Goal: Task Accomplishment & Management: Manage account settings

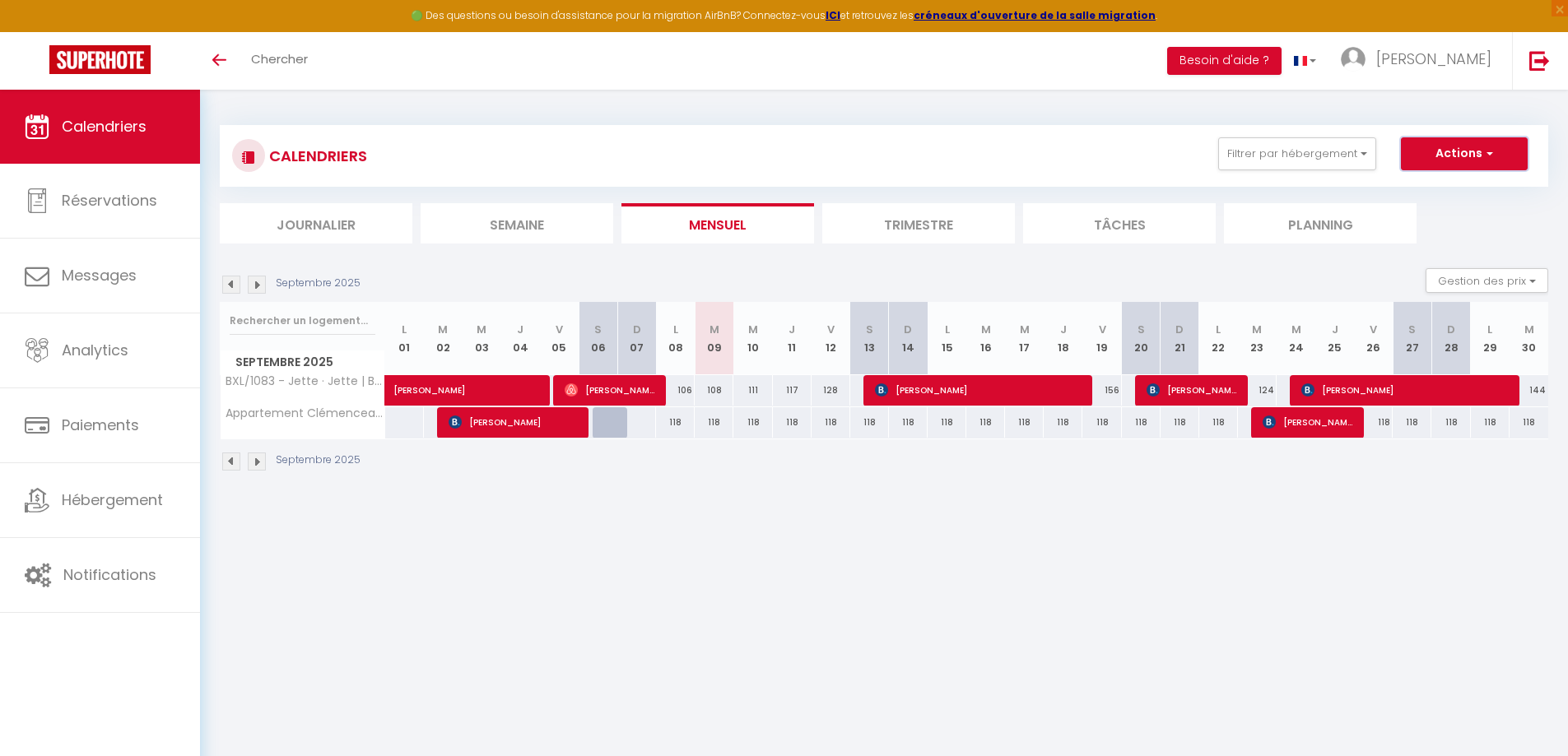
click at [1486, 152] on span "button" at bounding box center [1487, 152] width 9 height 16
click at [1341, 166] on button "Filtrer par hébergement" at bounding box center [1297, 153] width 158 height 33
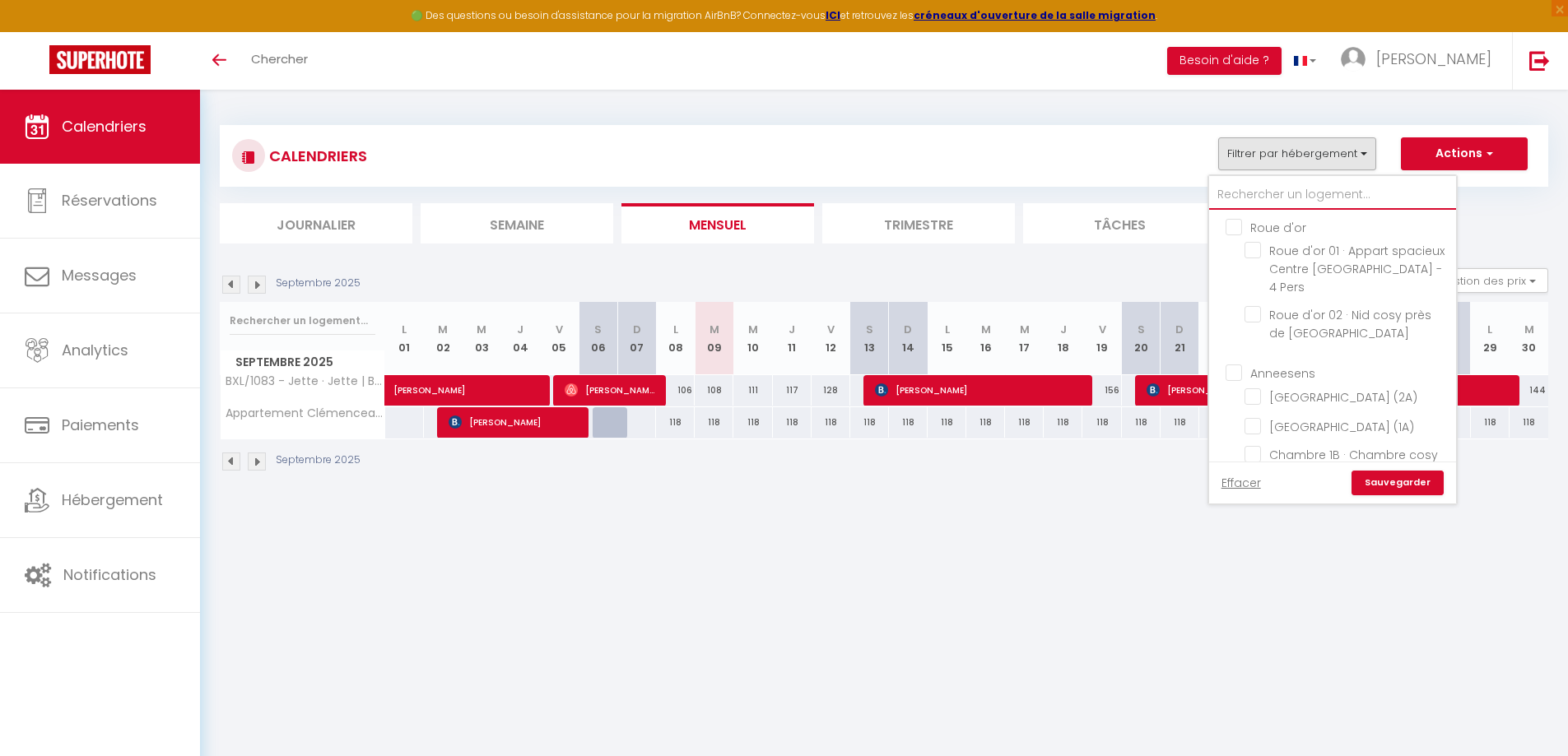
click at [1302, 193] on input "text" at bounding box center [1332, 195] width 246 height 29
type input "j"
checkbox input "false"
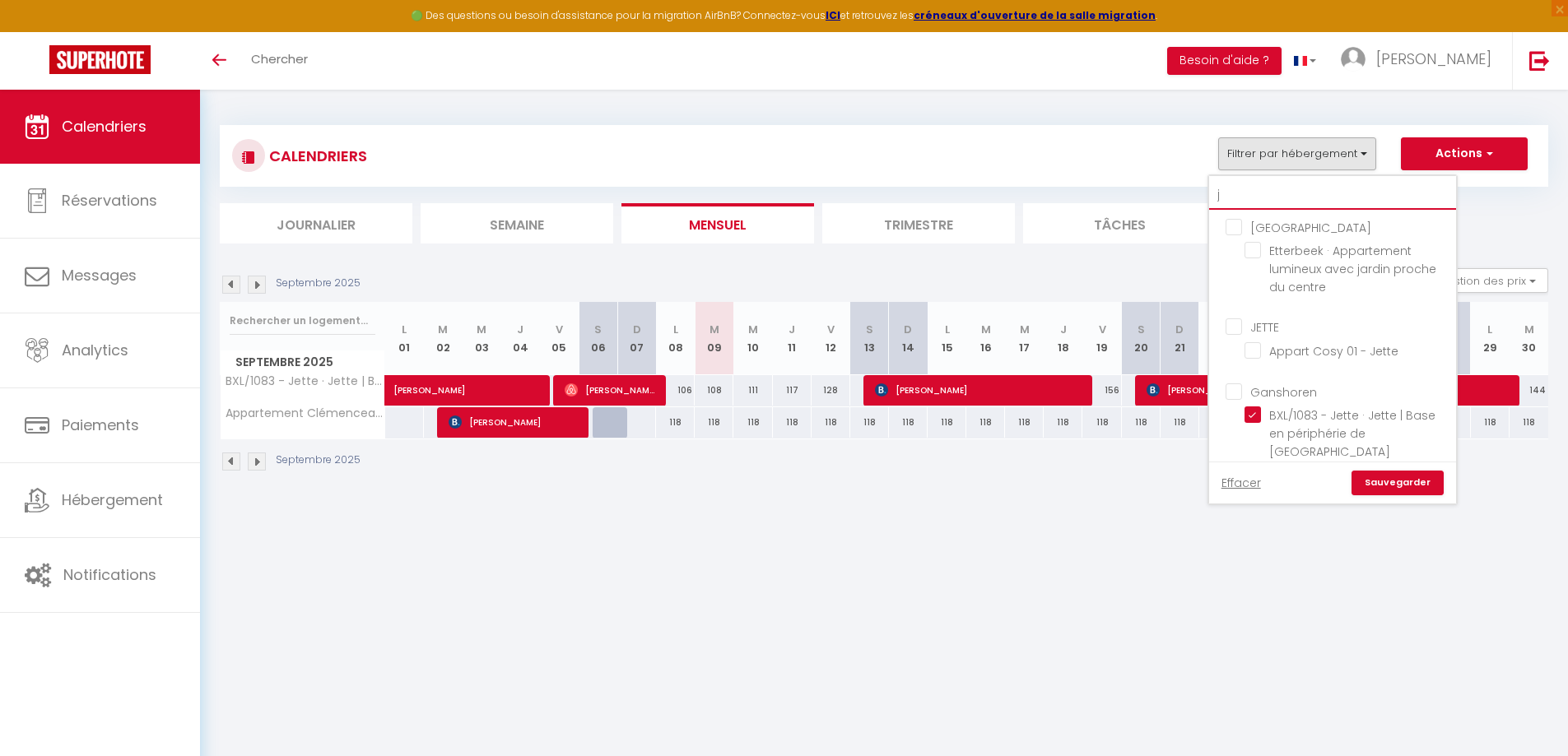
checkbox input "false"
checkbox input "true"
type input "je"
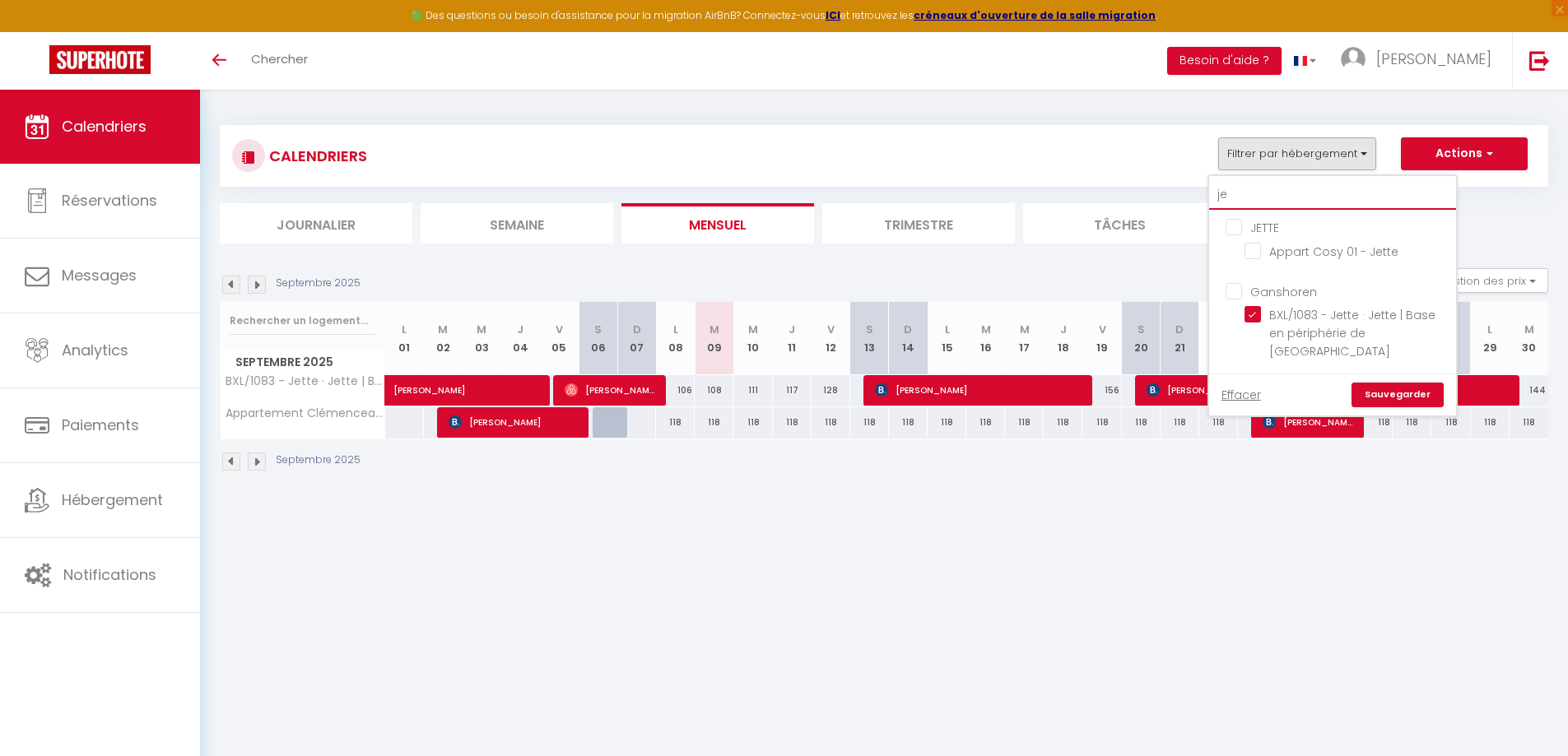
checkbox input "false"
type input "jet"
checkbox input "false"
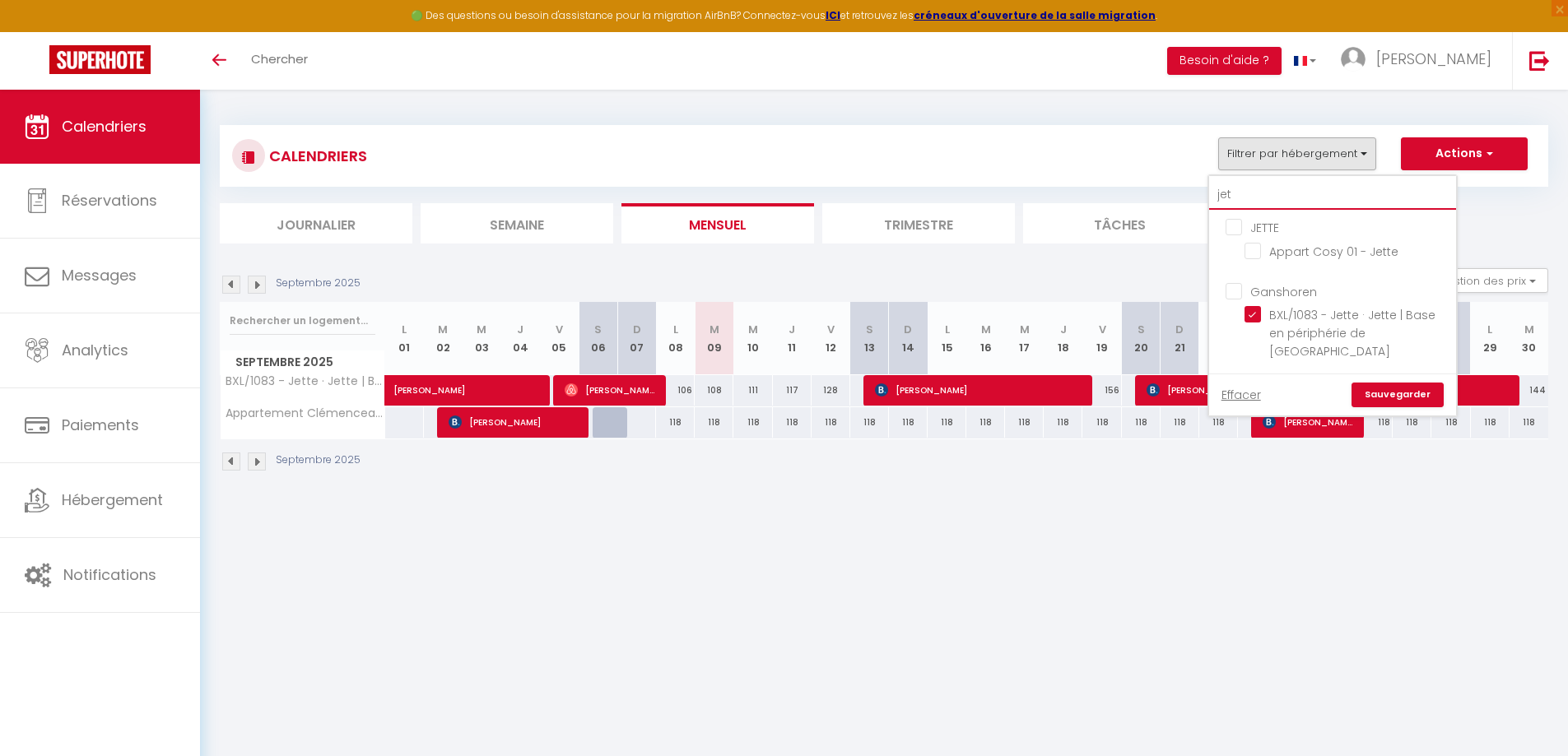
checkbox input "false"
type input "jett"
checkbox input "false"
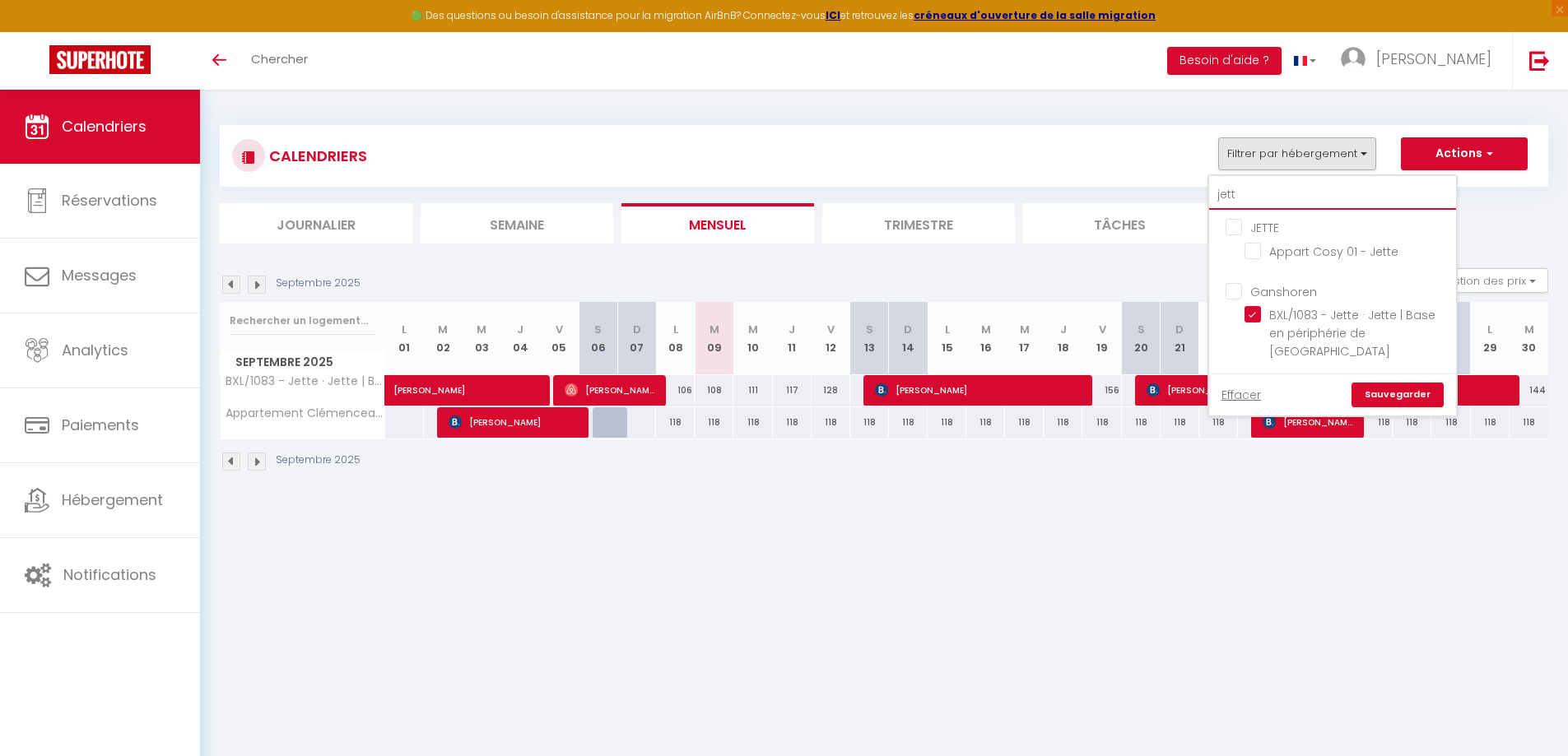
checkbox input "false"
type input "jett"
click at [1253, 312] on input "BXL/1083 - Jette · Jette | Base en périphérie de [GEOGRAPHIC_DATA]" at bounding box center [1347, 313] width 206 height 16
checkbox input "false"
click at [1259, 253] on input "Appart Cosy 01 - Jette" at bounding box center [1347, 249] width 206 height 16
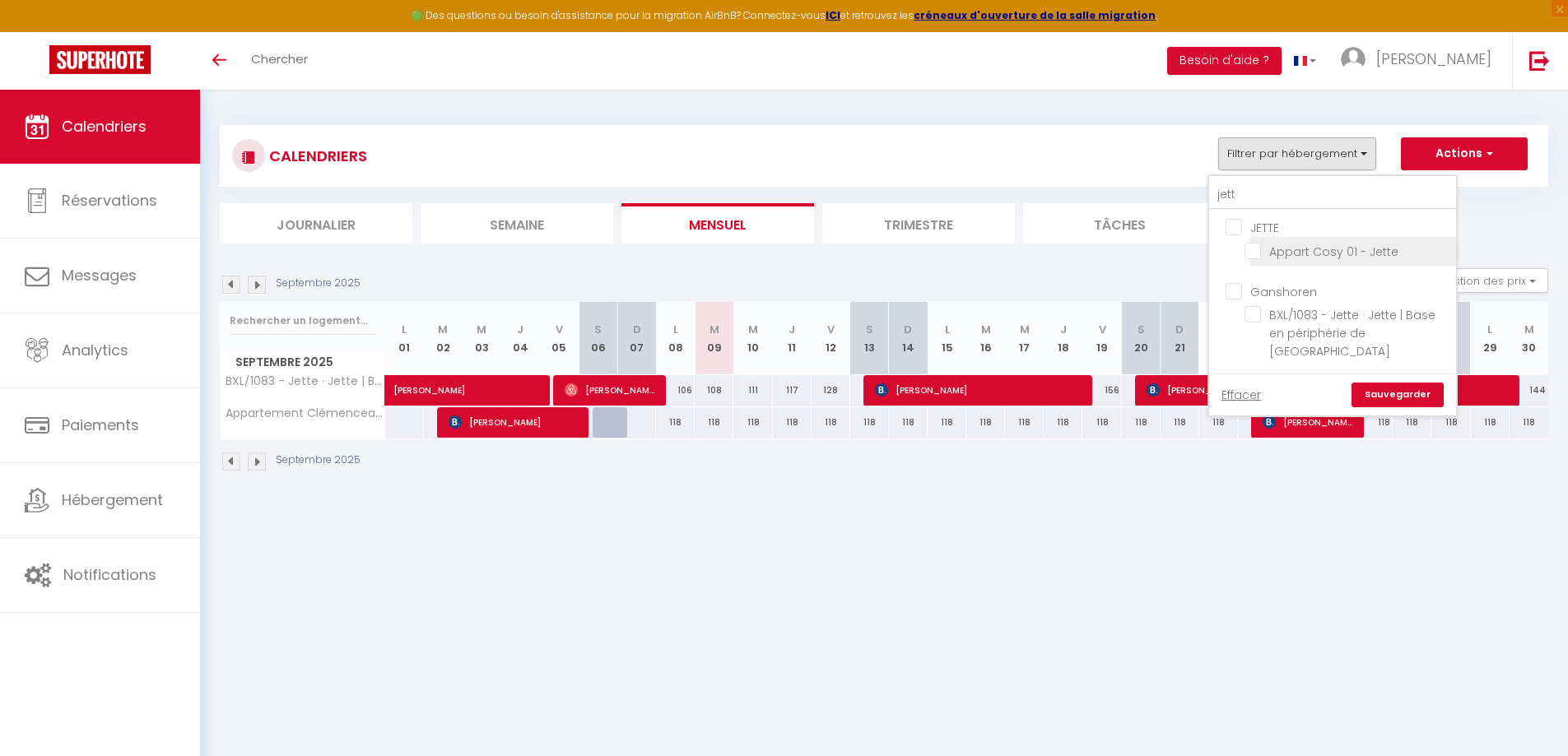
checkbox input "true"
click at [1396, 398] on link "Sauvegarder" at bounding box center [1398, 395] width 92 height 24
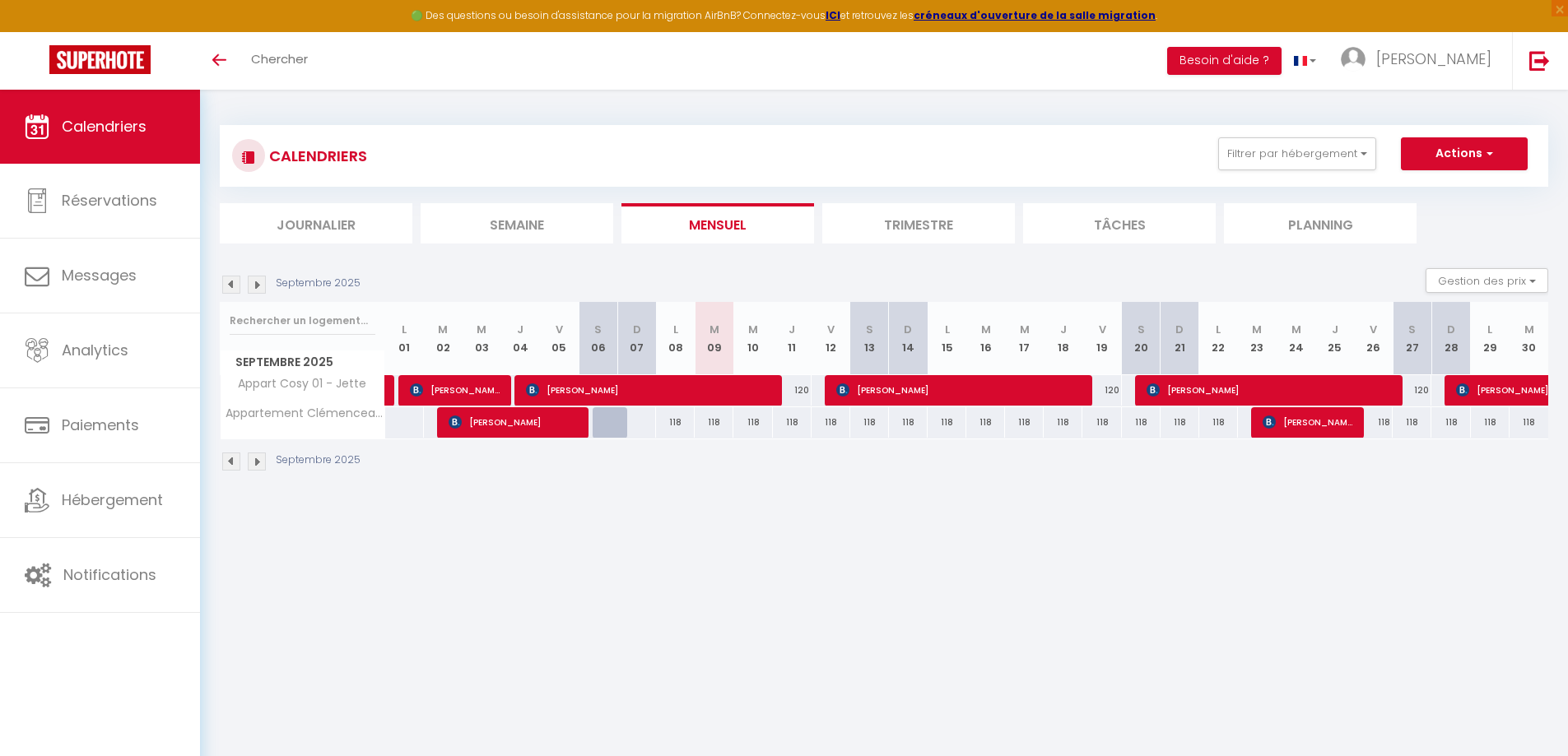
click at [256, 293] on div "Septembre 2025 Gestion des prix Nb Nuits minimum Règles Disponibilité" at bounding box center [884, 285] width 1328 height 34
click at [648, 617] on body "🟢 Des questions ou besoin d'assistance pour la migration AirBnB? Connectez-vous…" at bounding box center [784, 467] width 1568 height 756
click at [253, 289] on img at bounding box center [256, 284] width 18 height 18
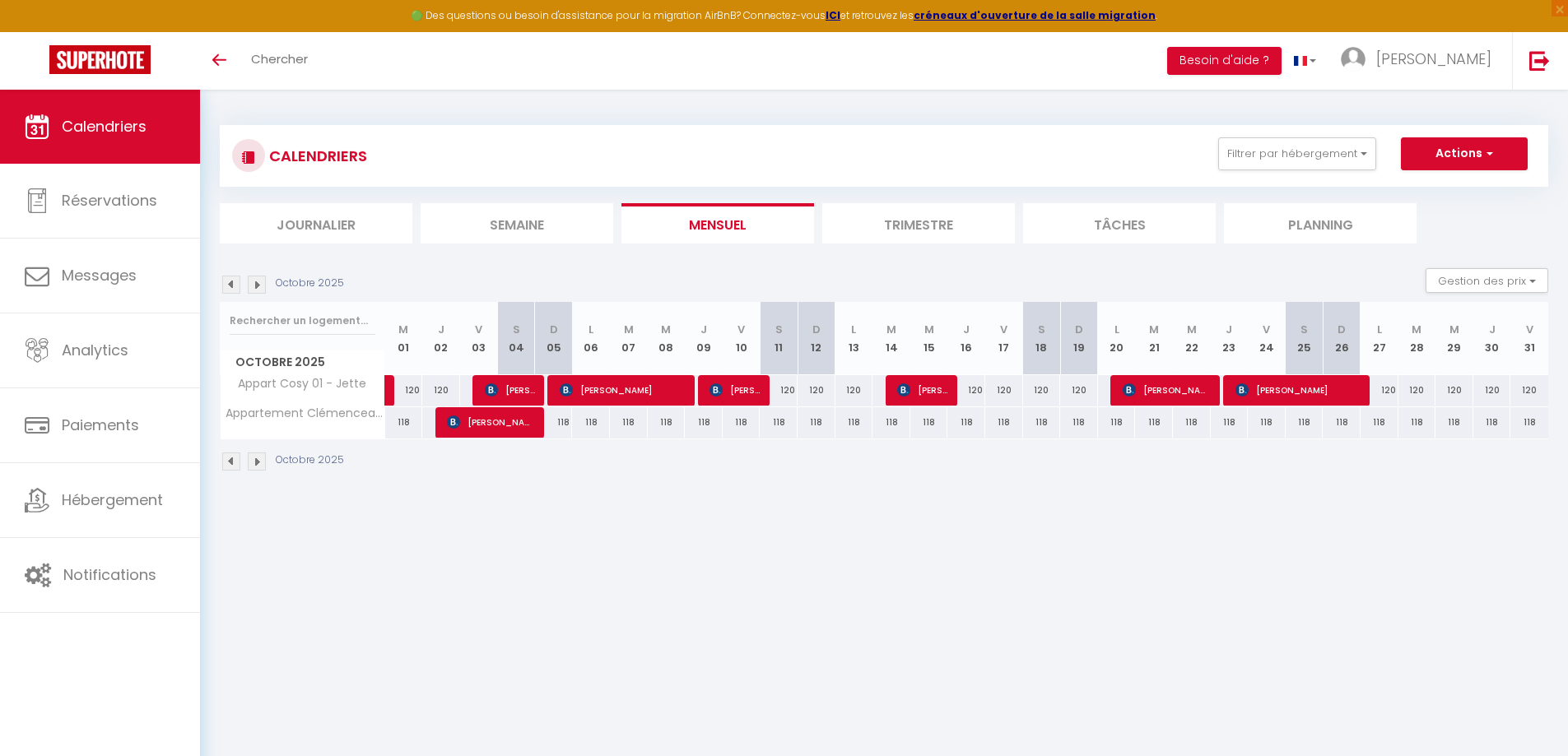
click at [970, 391] on div "120" at bounding box center [966, 390] width 38 height 30
type input "120"
type input "Jeu 16 Octobre 2025"
type input "Ven 17 Octobre 2025"
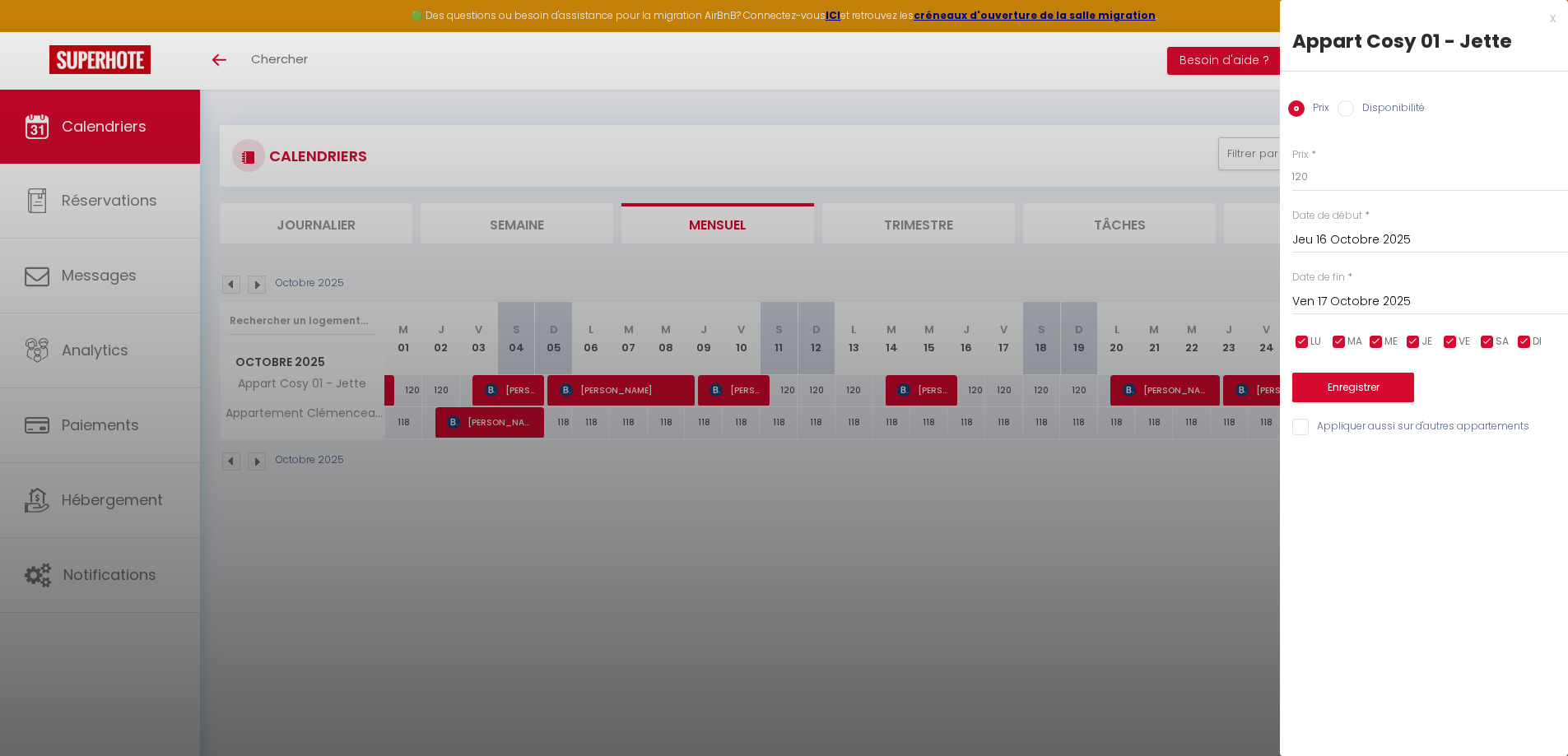
click at [1378, 233] on input "Jeu 16 Octobre 2025" at bounding box center [1430, 240] width 276 height 22
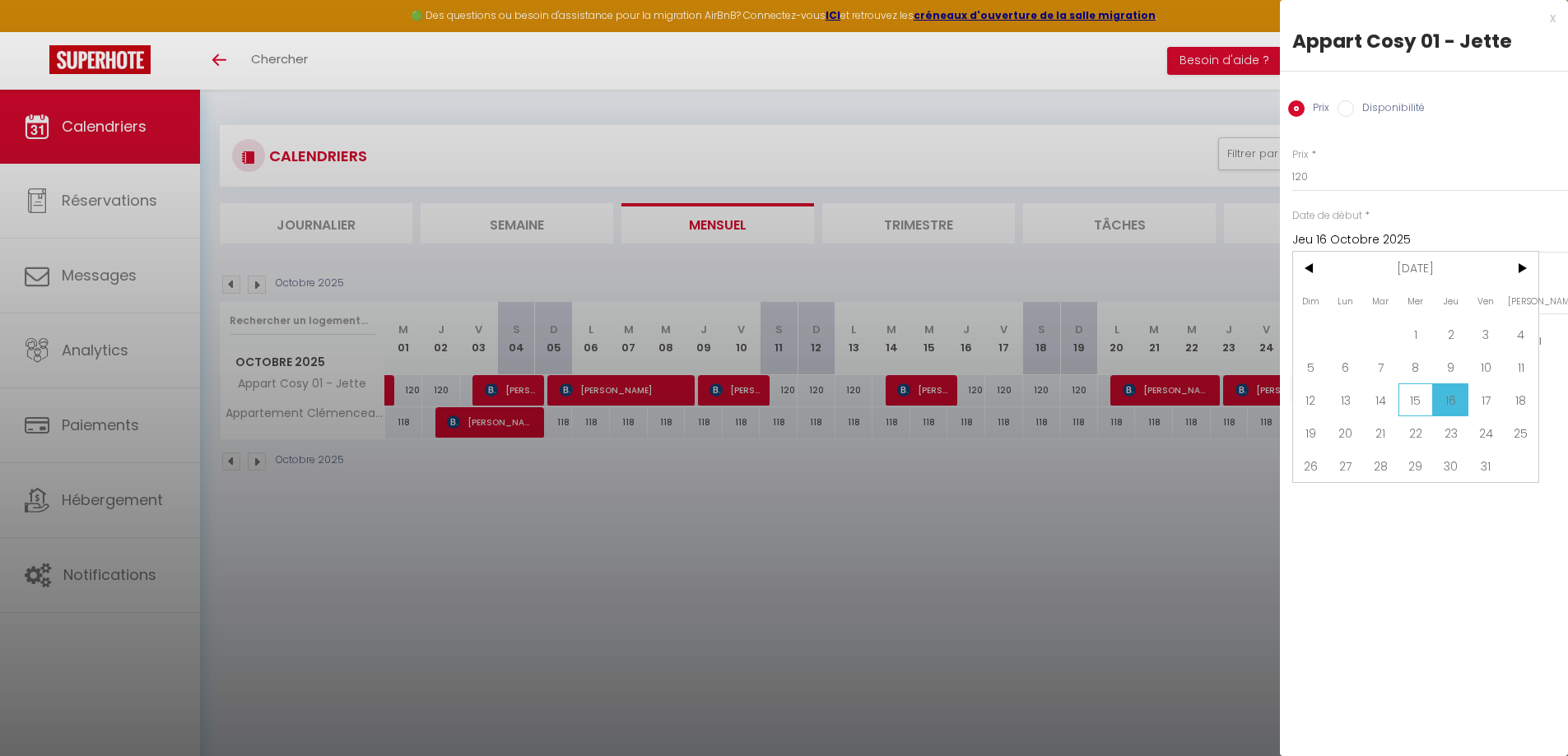
click at [1409, 397] on span "15" at bounding box center [1416, 400] width 36 height 33
type input "Mer 15 Octobre 2025"
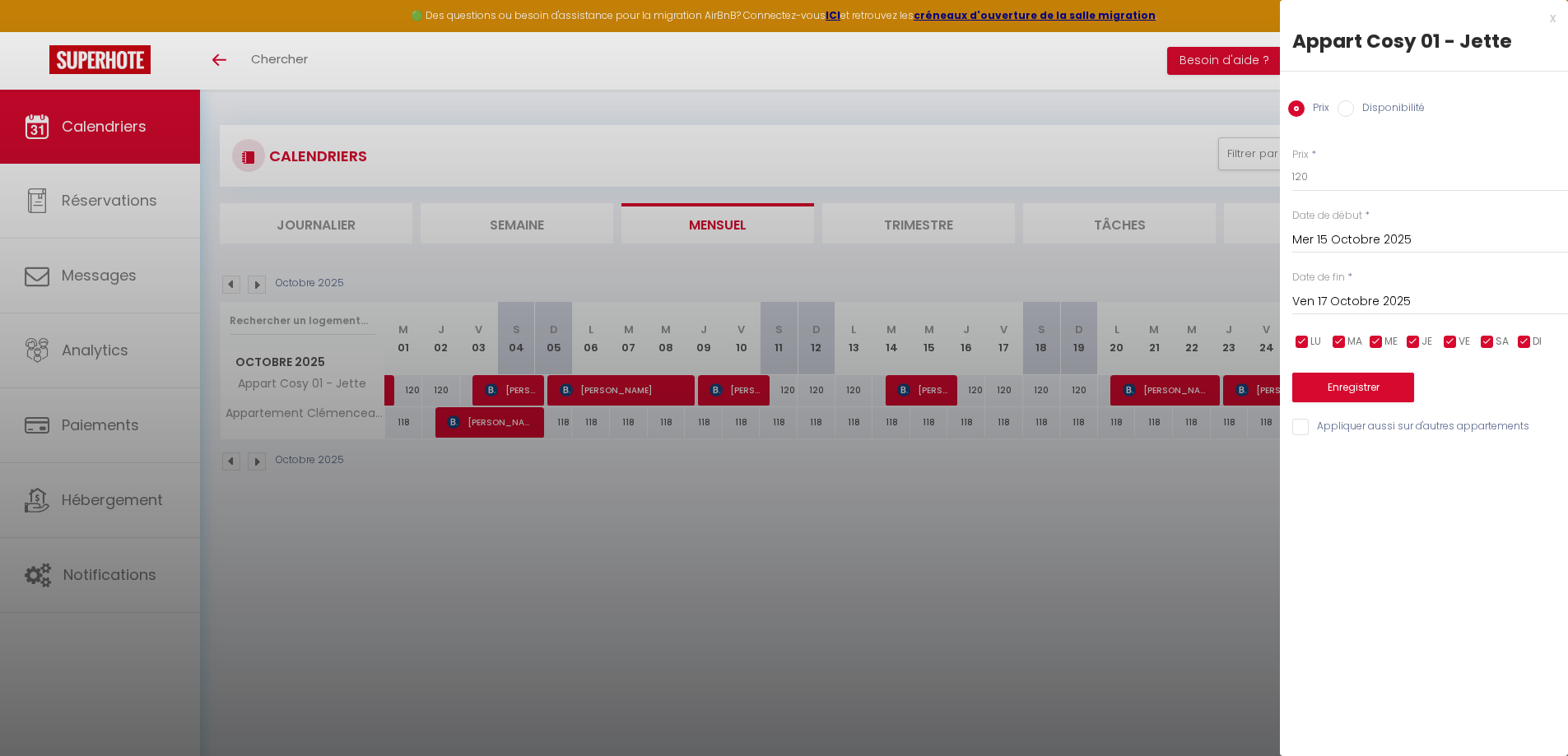
click at [1392, 285] on div "Date de fin * [DATE] < [DATE] > Dim Lun Mar Mer Jeu Ven Sam 1 2 3 4 5 6 7 8 9 1…" at bounding box center [1430, 292] width 276 height 45
click at [1395, 297] on input "Ven 17 Octobre 2025" at bounding box center [1430, 302] width 276 height 22
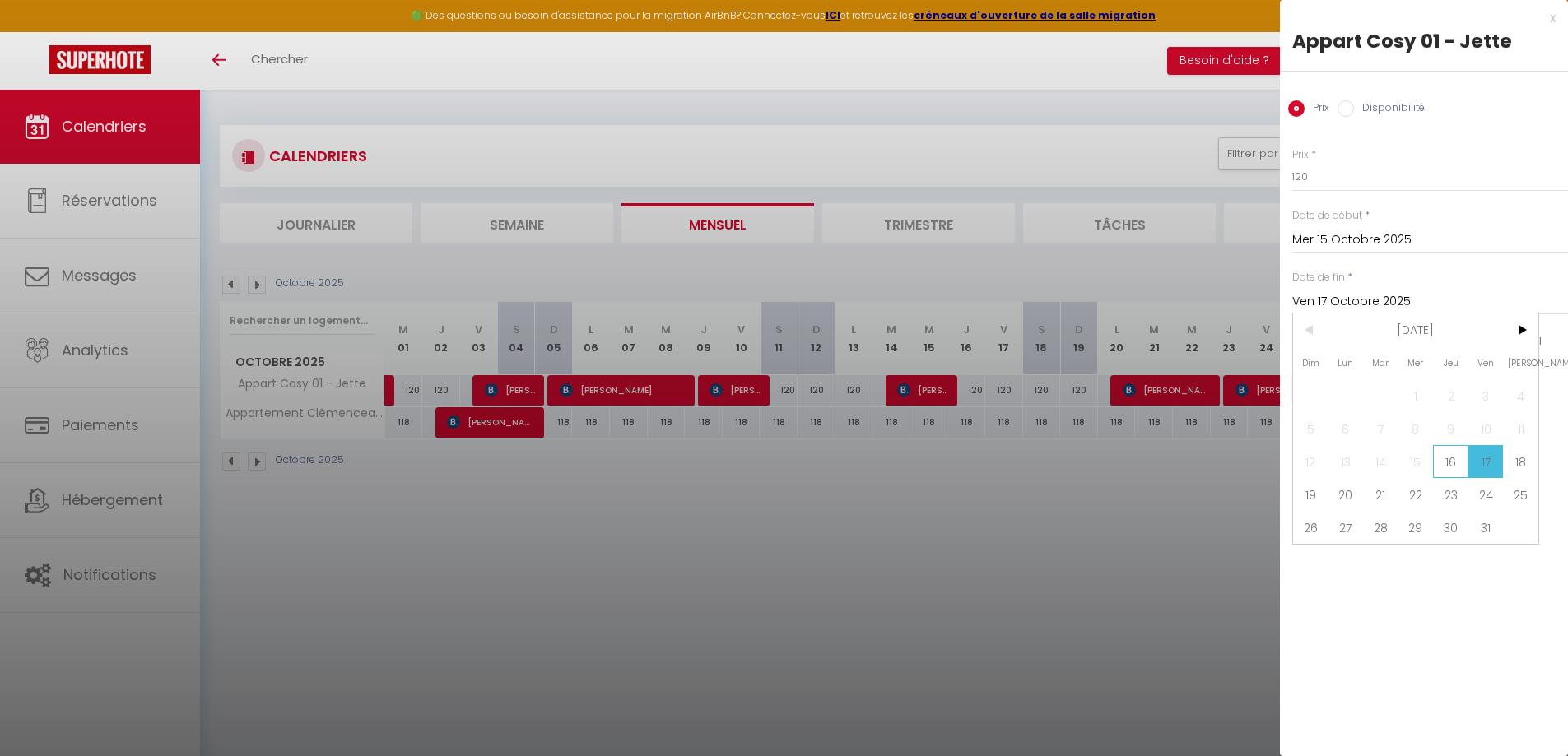
click at [1445, 455] on span "16" at bounding box center [1450, 461] width 36 height 33
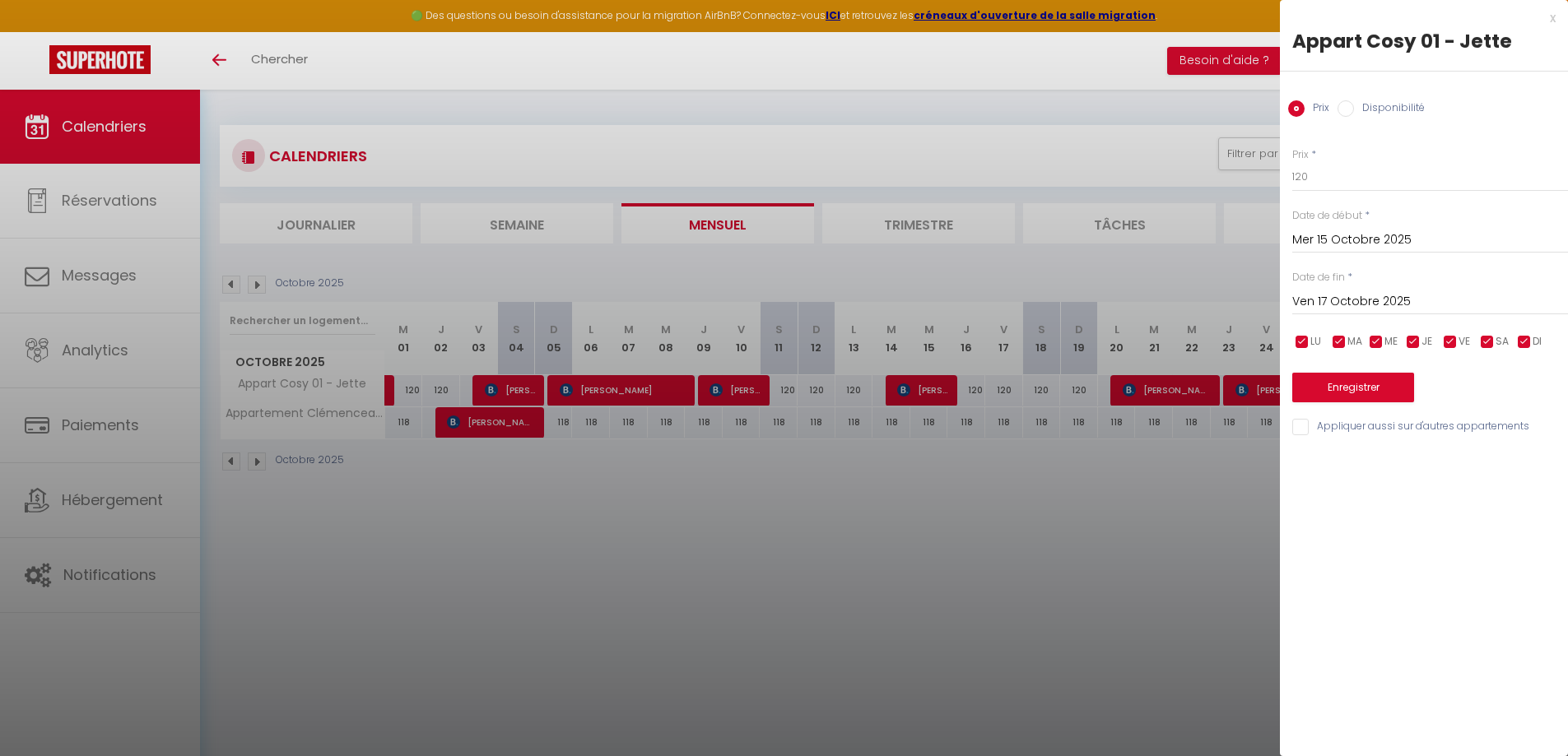
type input "Jeu 16 Octobre 2025"
click at [1352, 112] on input "Disponibilité" at bounding box center [1345, 108] width 16 height 16
radio input "true"
radio input "false"
drag, startPoint x: 1392, startPoint y: 174, endPoint x: 1395, endPoint y: 188, distance: 14.3
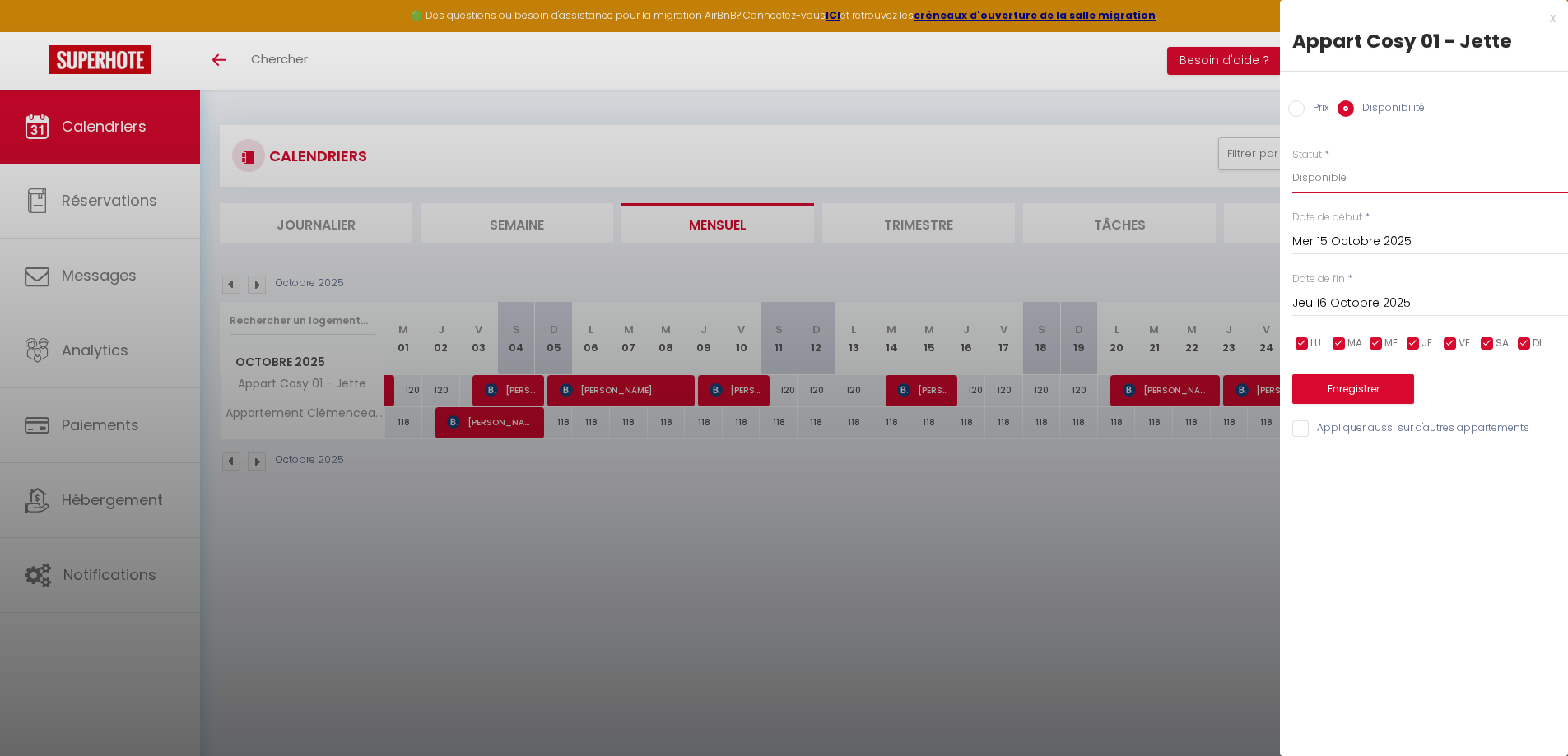
click at [1392, 174] on select "Disponible Indisponible" at bounding box center [1430, 177] width 276 height 31
select select "0"
click at [1292, 162] on select "Disponible Indisponible" at bounding box center [1430, 177] width 276 height 31
click at [1338, 250] on input "Mer 15 Octobre 2025" at bounding box center [1430, 242] width 276 height 22
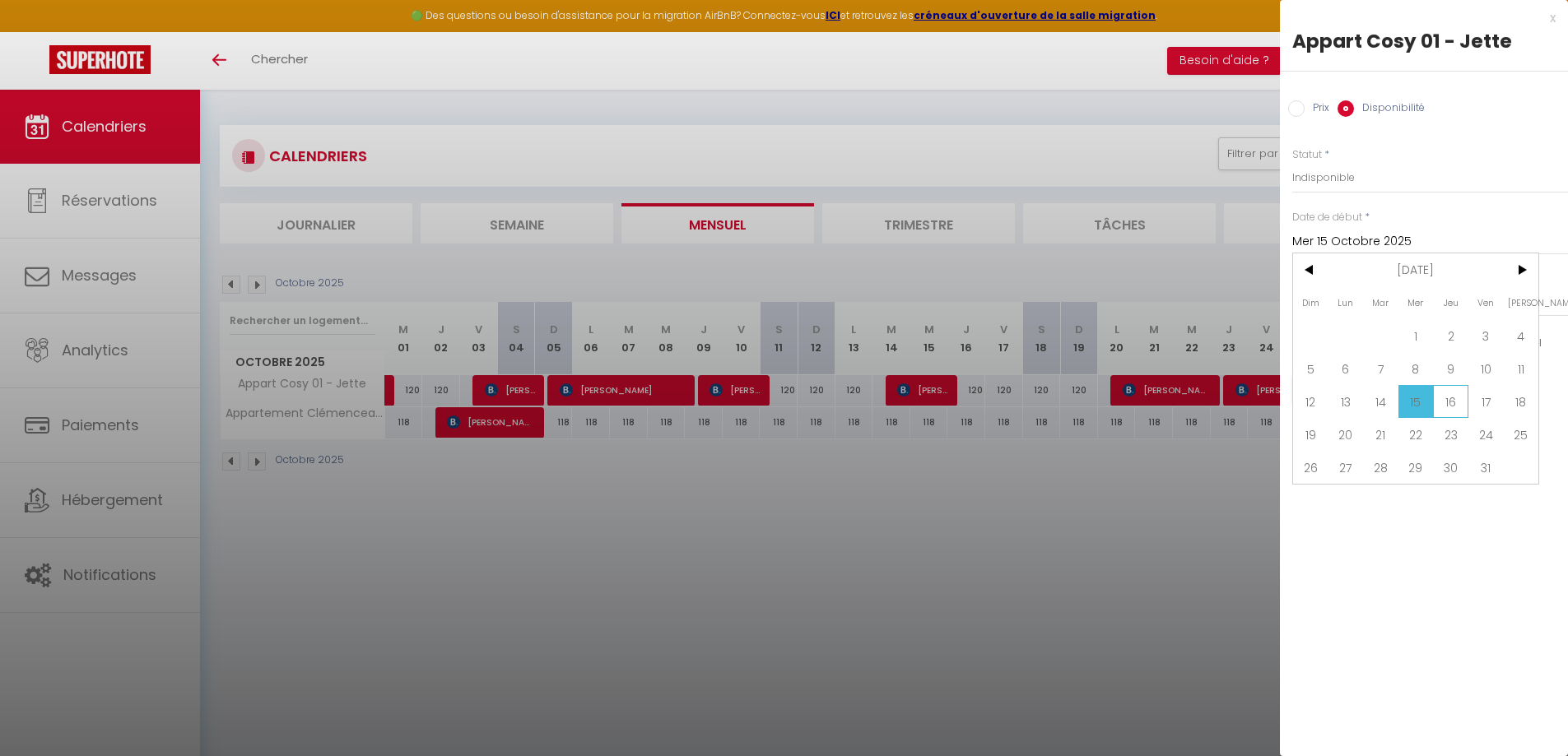
click at [1439, 391] on span "16" at bounding box center [1450, 401] width 36 height 33
type input "Jeu 16 Octobre 2025"
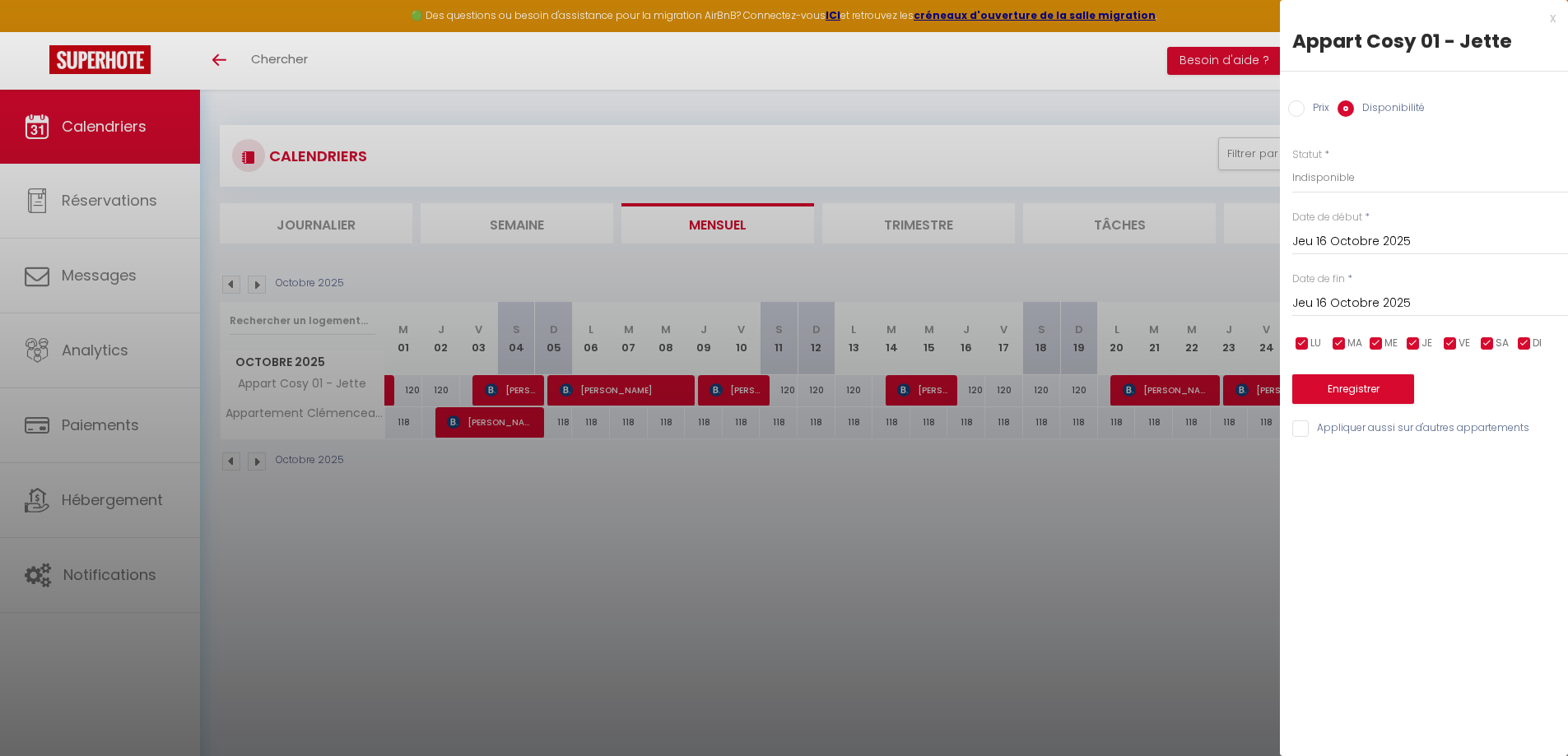
click at [1388, 299] on input "Jeu 16 Octobre 2025" at bounding box center [1430, 303] width 276 height 22
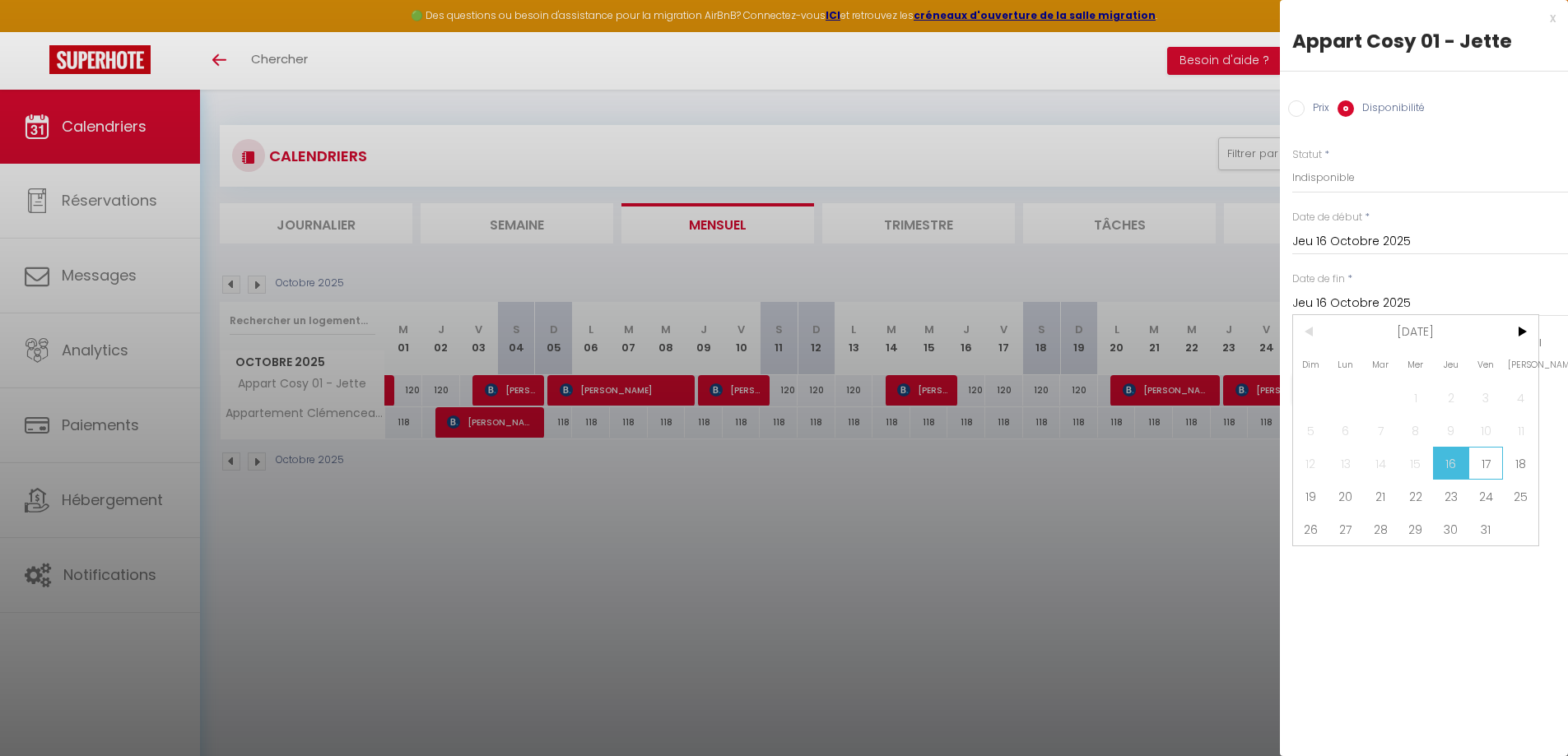
click at [1489, 457] on span "17" at bounding box center [1486, 463] width 36 height 33
type input "Ven 17 Octobre 2025"
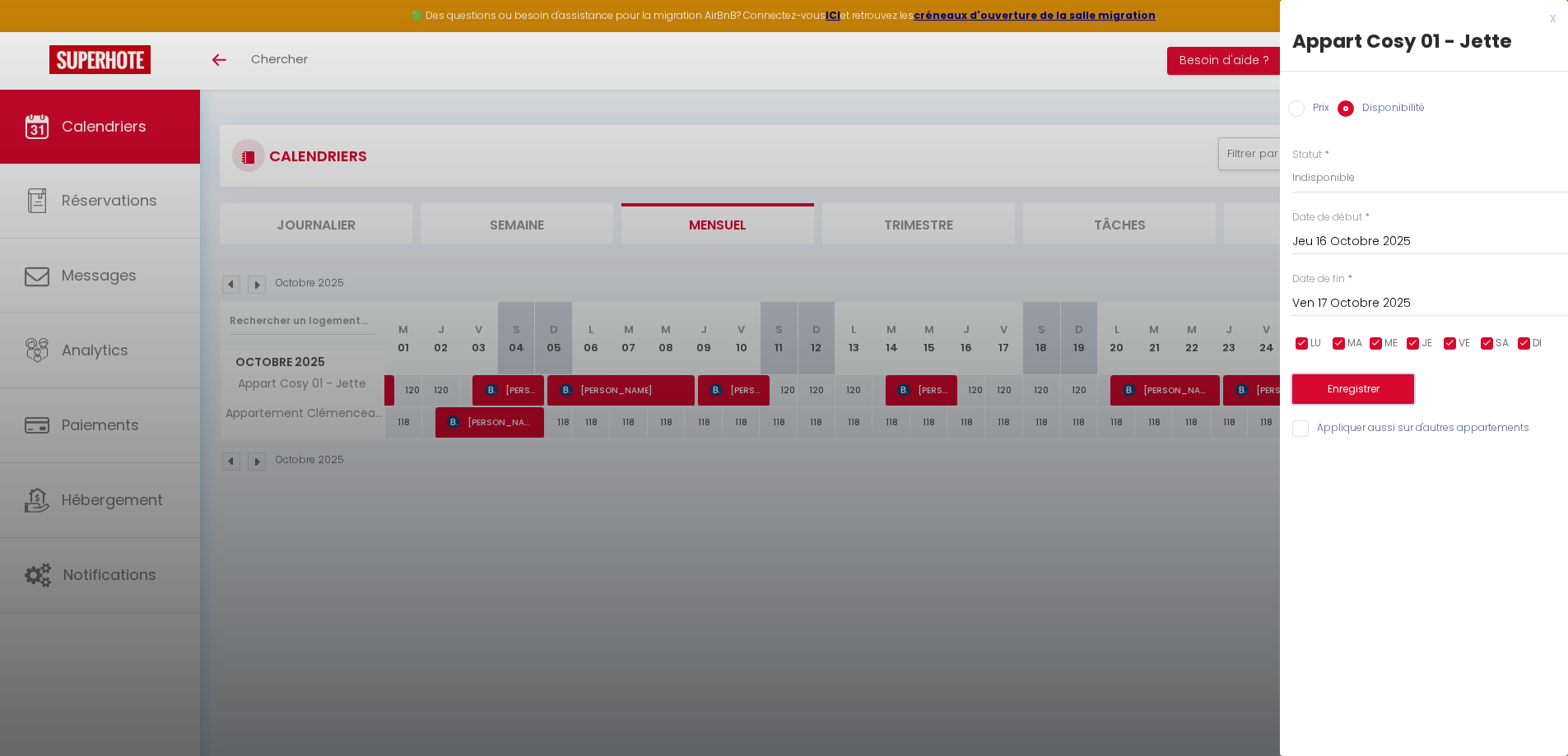
click at [1395, 396] on button "Enregistrer" at bounding box center [1353, 388] width 121 height 29
